Goal: Task Accomplishment & Management: Complete application form

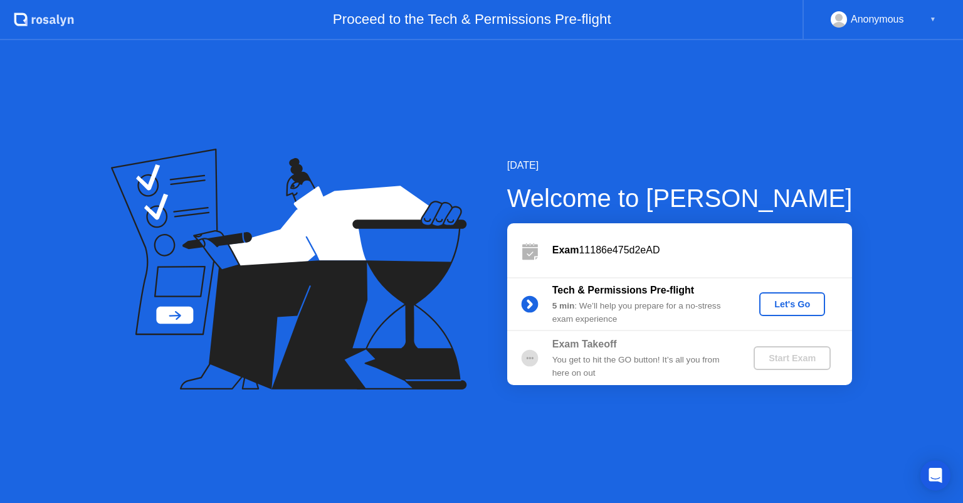
click at [782, 306] on div "Let's Go" at bounding box center [792, 304] width 56 height 10
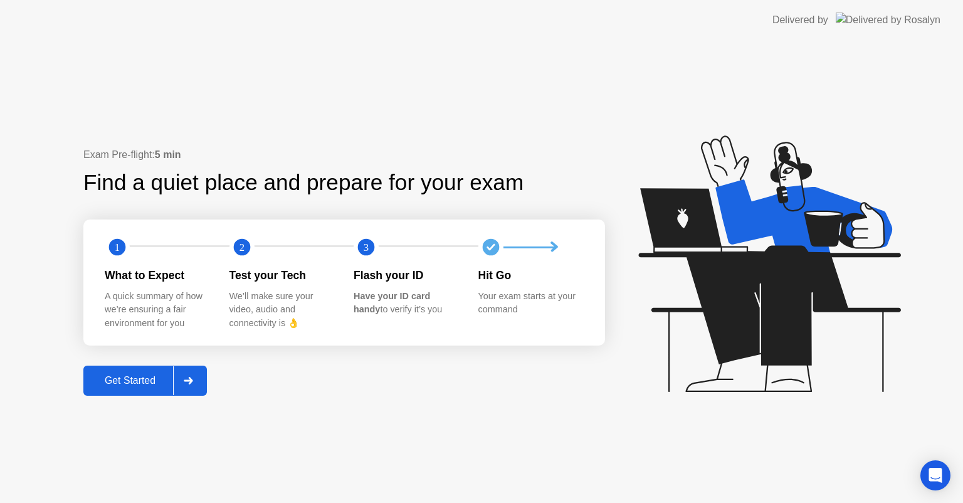
click at [125, 383] on div "Get Started" at bounding box center [130, 380] width 86 height 11
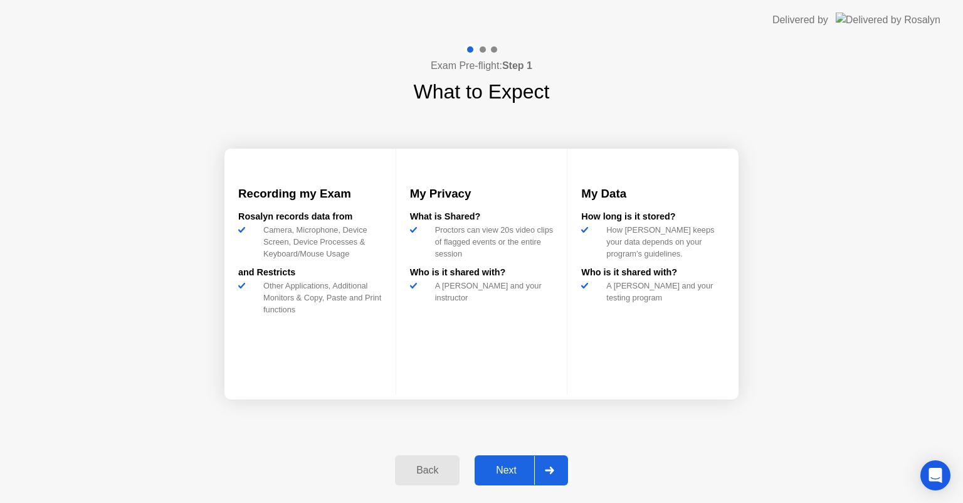
click at [513, 464] on div "Next" at bounding box center [506, 469] width 56 height 11
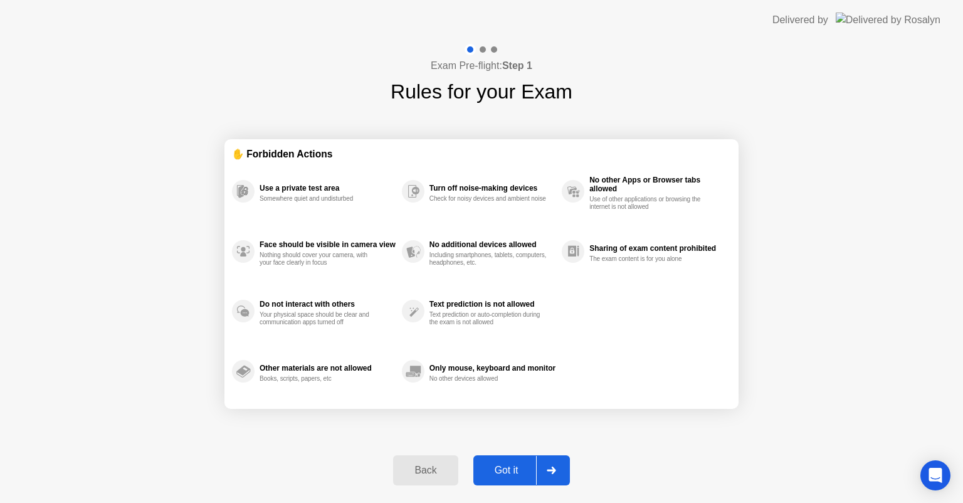
click at [513, 464] on div "Got it" at bounding box center [506, 469] width 59 height 11
select select "**********"
select select "*******"
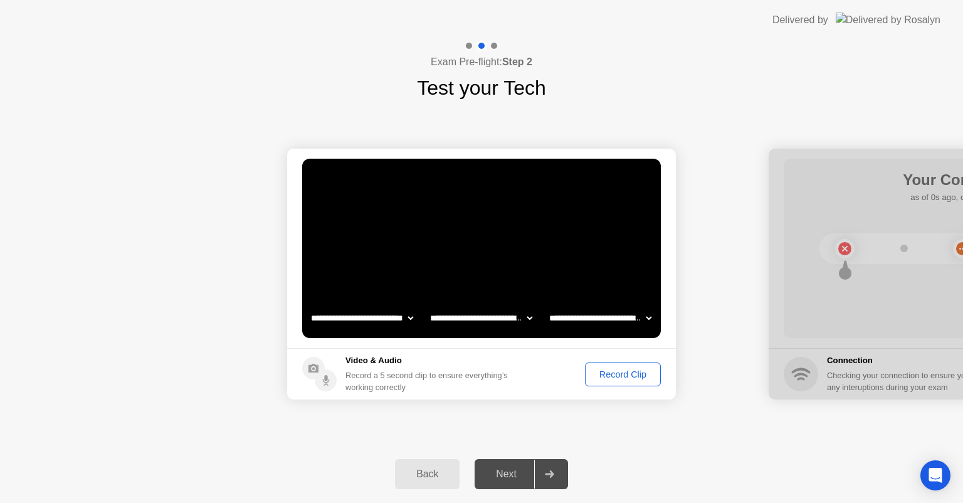
click at [509, 471] on div "Next" at bounding box center [506, 473] width 56 height 11
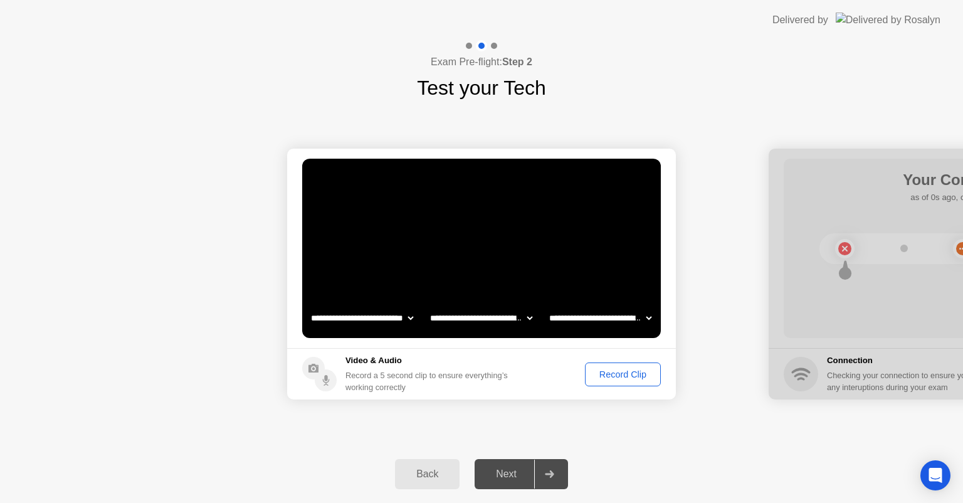
click at [627, 377] on div "Record Clip" at bounding box center [622, 374] width 67 height 10
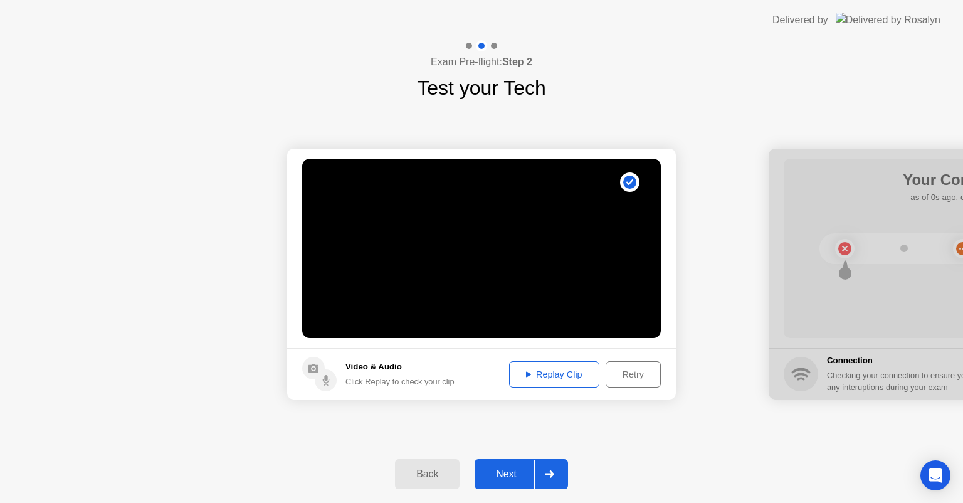
click at [563, 369] on div "Replay Clip" at bounding box center [553, 374] width 81 height 10
click at [554, 373] on div "Replay Clip" at bounding box center [553, 374] width 81 height 10
click at [518, 477] on div "Next" at bounding box center [506, 473] width 56 height 11
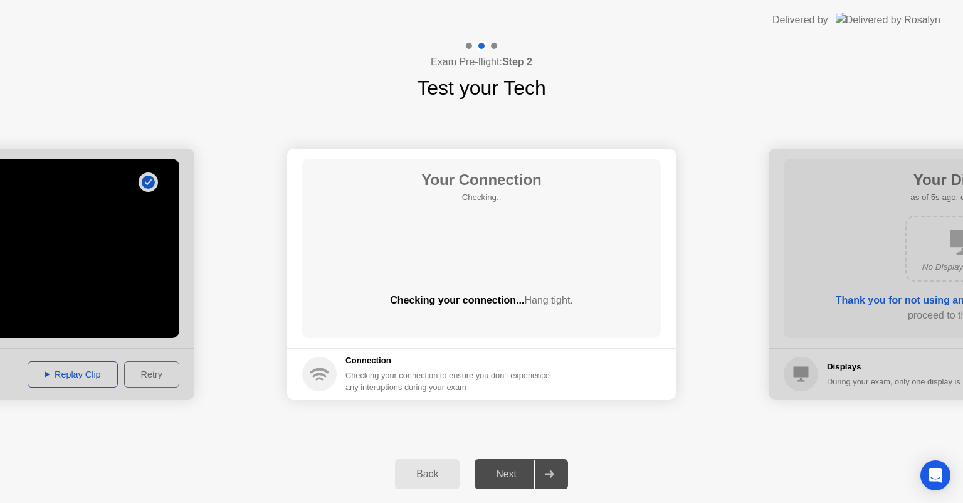
click at [519, 471] on div "Next" at bounding box center [506, 473] width 56 height 11
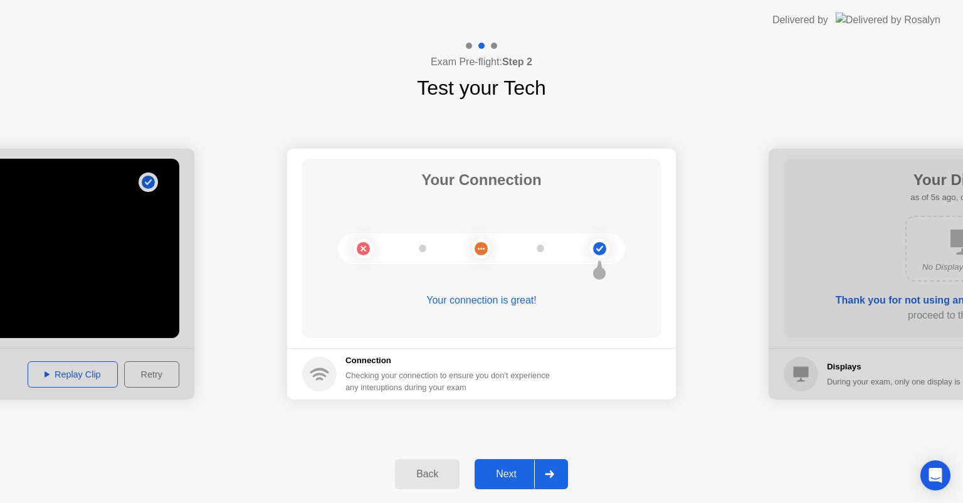
click at [516, 476] on div "Next" at bounding box center [506, 473] width 56 height 11
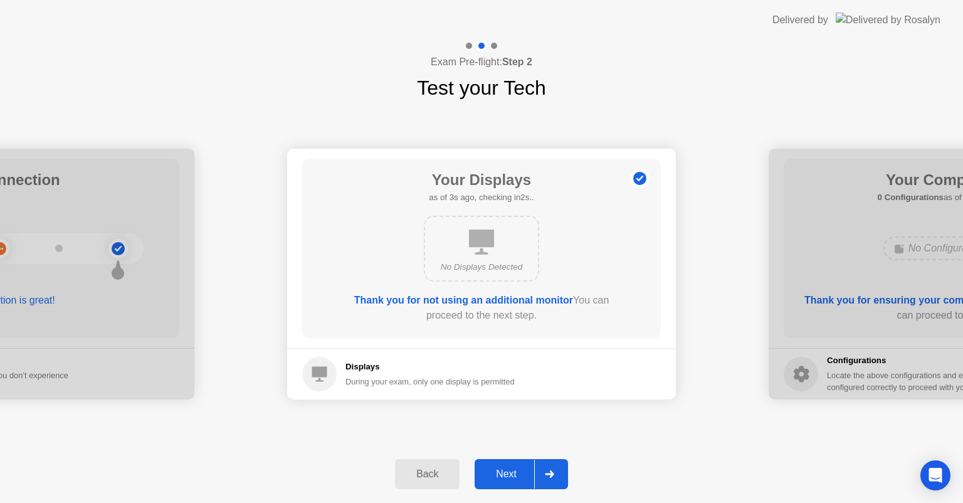
click at [516, 476] on div "Next" at bounding box center [506, 473] width 56 height 11
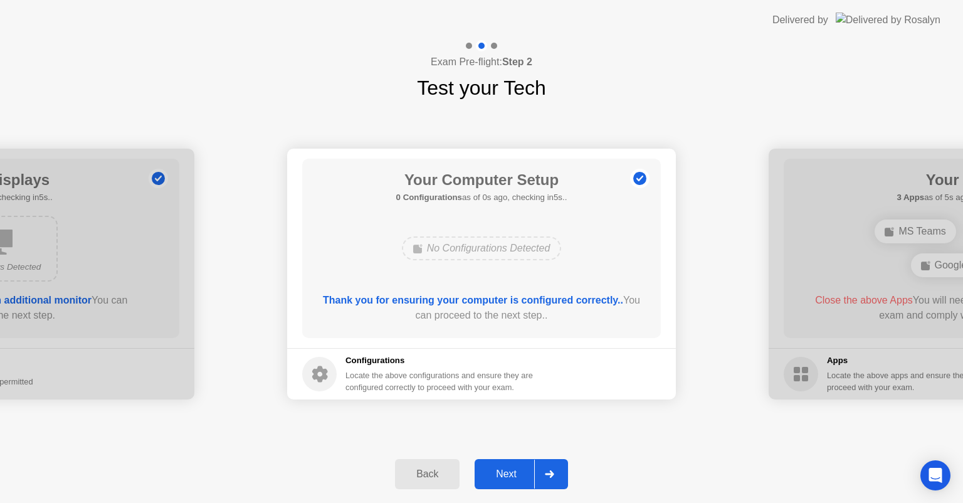
click at [516, 476] on div "Next" at bounding box center [506, 473] width 56 height 11
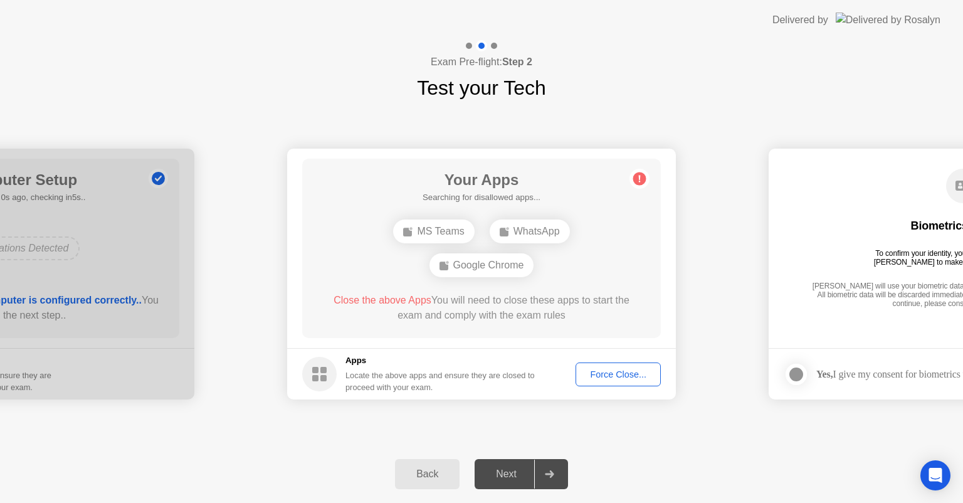
click at [516, 476] on div "Next" at bounding box center [506, 473] width 56 height 11
click at [612, 378] on div "Force Close..." at bounding box center [618, 374] width 76 height 10
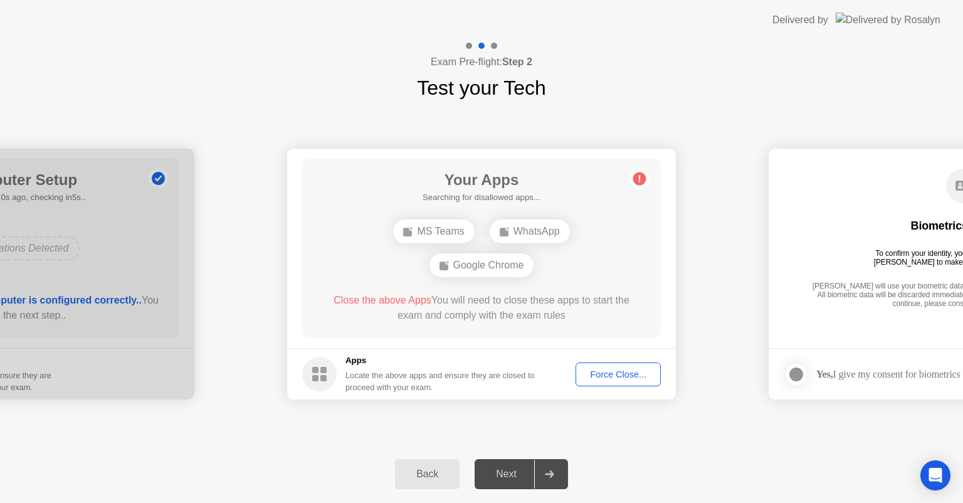
click at [508, 468] on div "Next" at bounding box center [506, 473] width 56 height 11
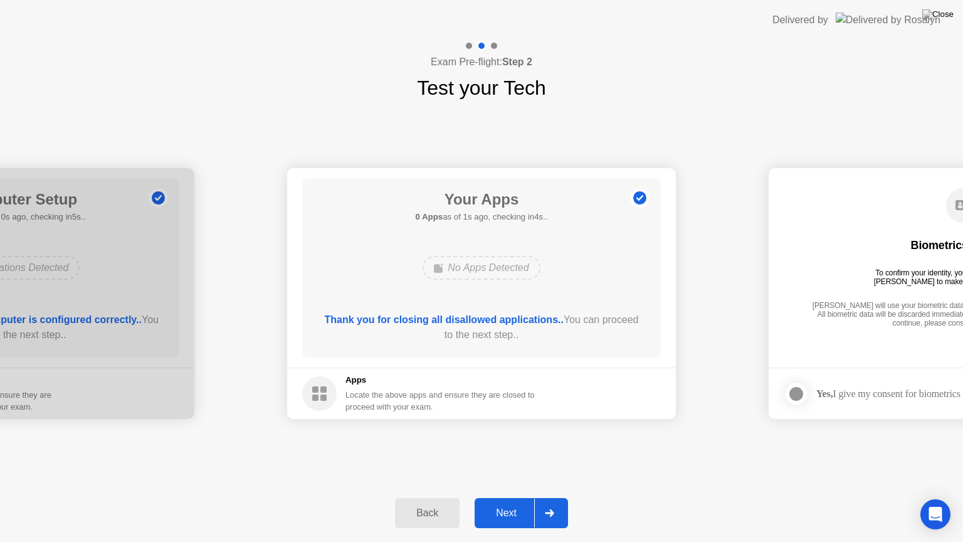
click at [503, 502] on button "Next" at bounding box center [520, 513] width 93 height 30
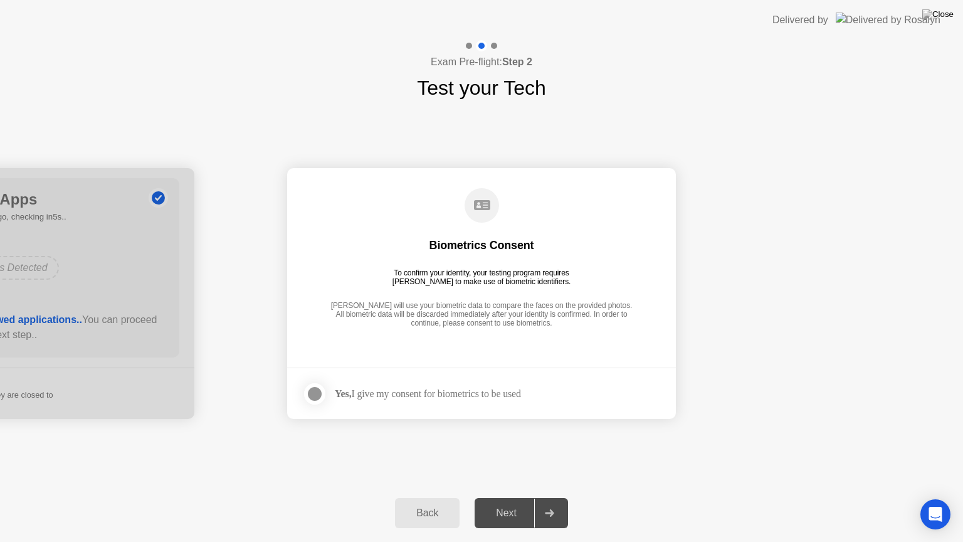
click at [499, 502] on div "Next" at bounding box center [506, 512] width 56 height 11
click at [545, 318] on div "[PERSON_NAME] will use your biometric data to compare the faces on the provided…" at bounding box center [481, 315] width 308 height 28
click at [370, 391] on div "Yes, I give my consent for biometrics to be used" at bounding box center [428, 393] width 186 height 12
click at [318, 394] on div at bounding box center [314, 393] width 15 height 15
click at [491, 502] on button "Next" at bounding box center [520, 513] width 93 height 30
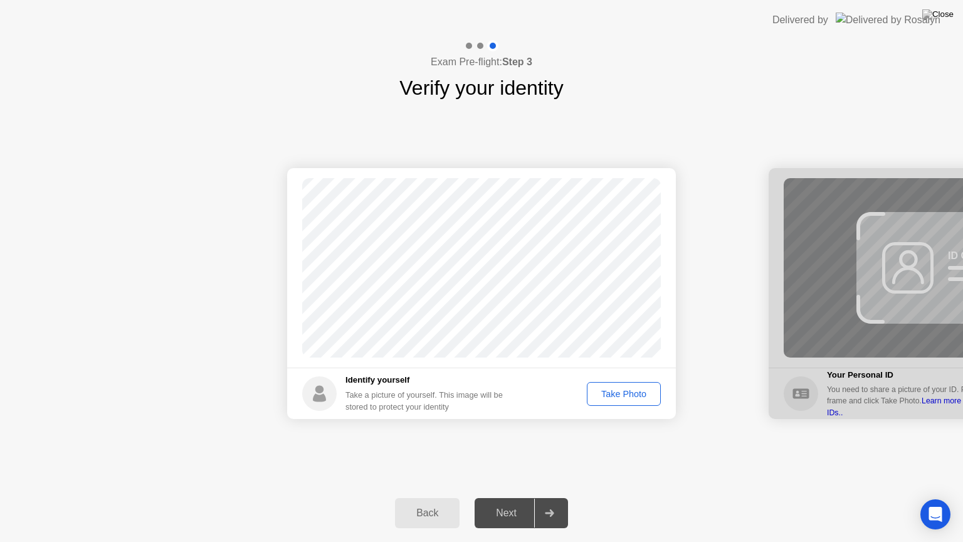
click at [501, 502] on div "Next" at bounding box center [506, 512] width 56 height 11
click at [631, 395] on div "Take Photo" at bounding box center [623, 394] width 65 height 10
click at [518, 502] on div "Next" at bounding box center [506, 512] width 56 height 11
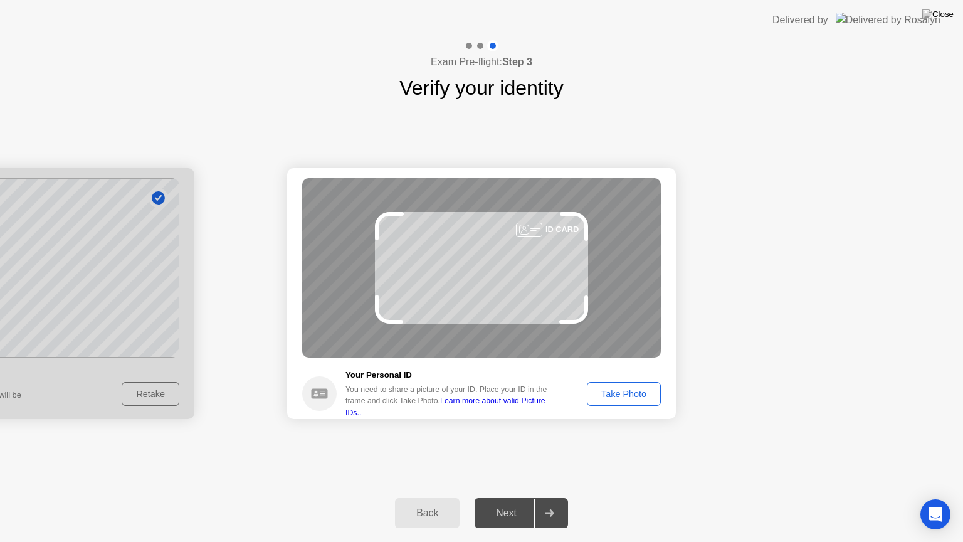
click at [622, 389] on div "Take Photo" at bounding box center [623, 394] width 65 height 10
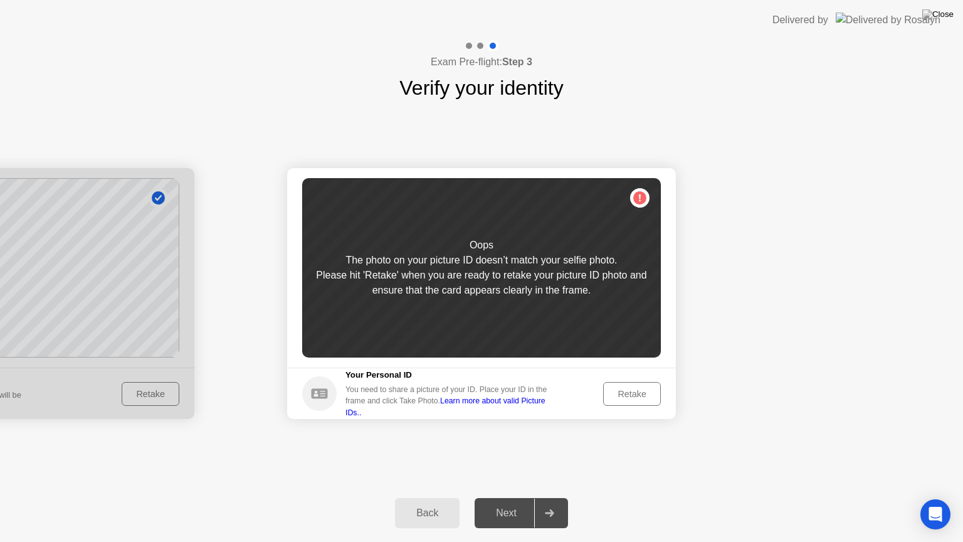
click at [622, 389] on div "Retake" at bounding box center [631, 394] width 49 height 10
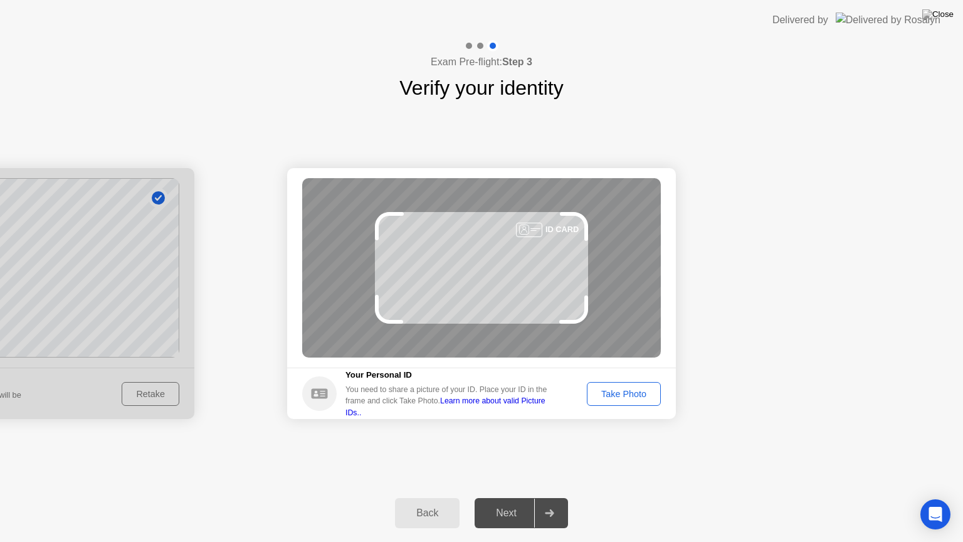
click at [622, 389] on div "Take Photo" at bounding box center [623, 394] width 65 height 10
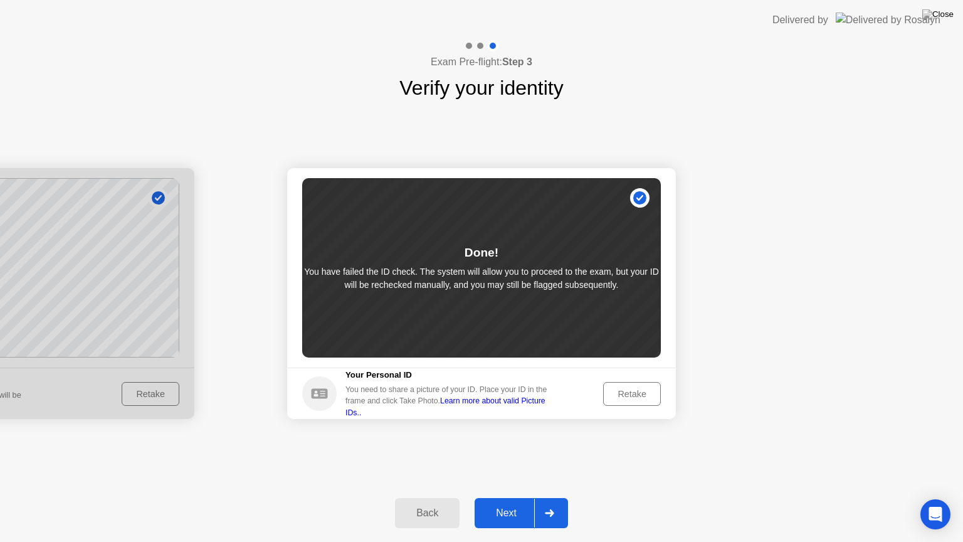
click at [504, 502] on div "Next" at bounding box center [506, 512] width 56 height 11
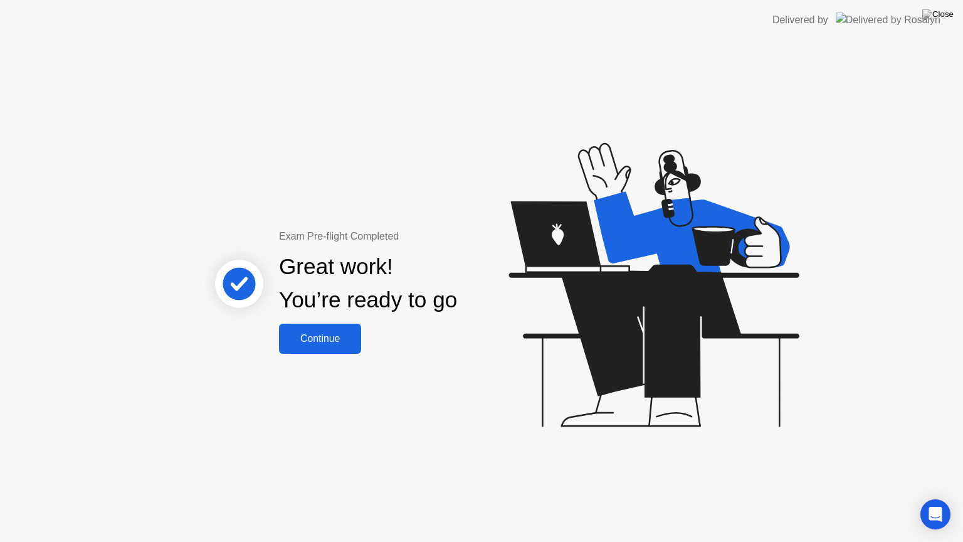
click at [334, 342] on div "Continue" at bounding box center [320, 338] width 75 height 11
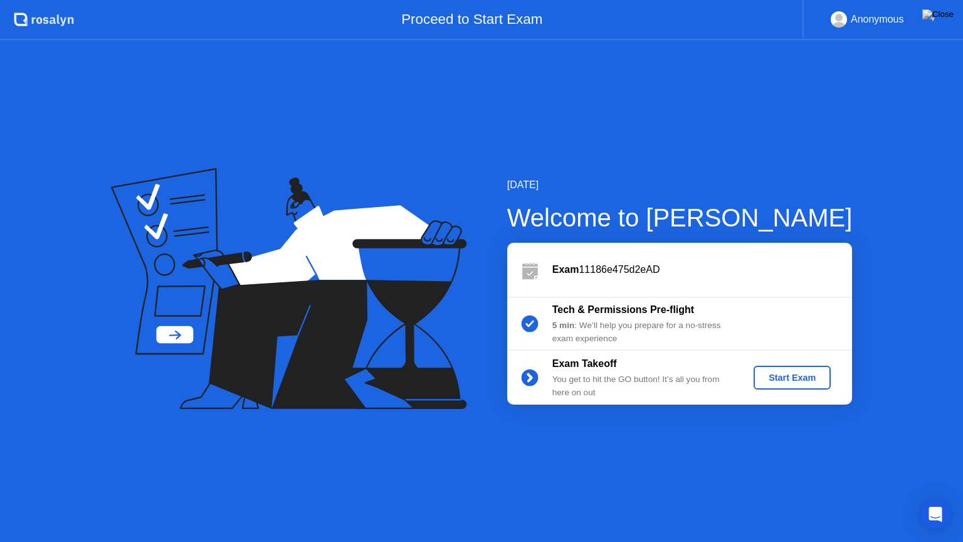
click at [783, 381] on div "Start Exam" at bounding box center [791, 377] width 67 height 10
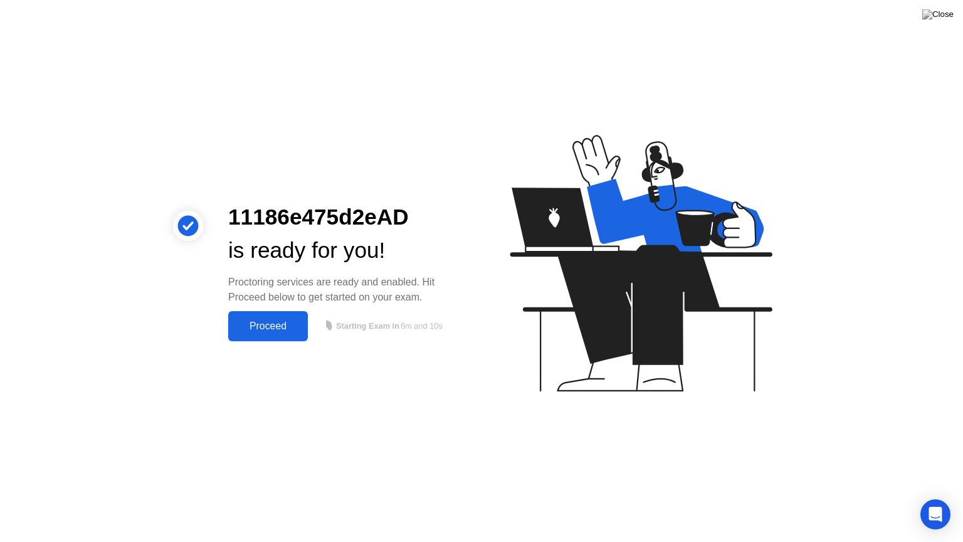
click at [285, 333] on button "Proceed" at bounding box center [268, 326] width 80 height 30
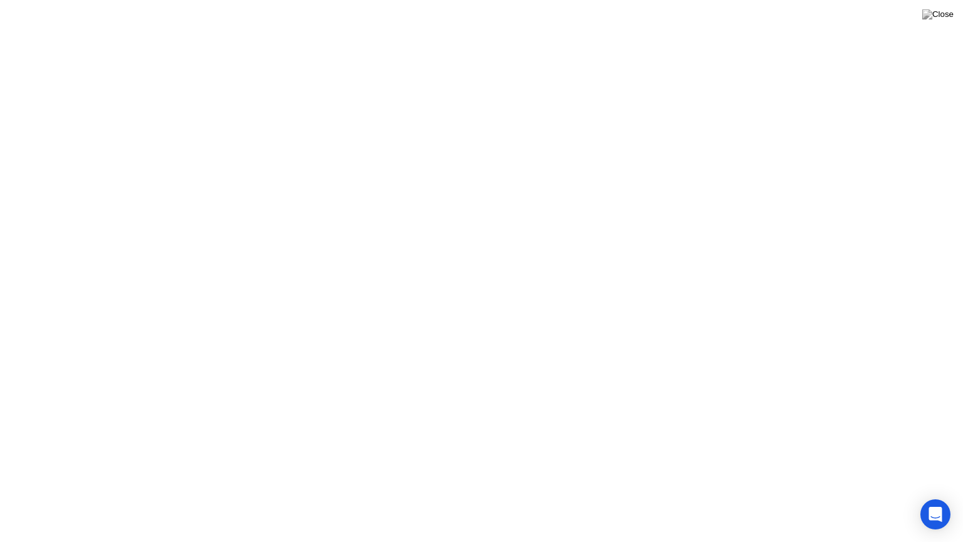
click div "Got it!"
